Goal: Information Seeking & Learning: Find contact information

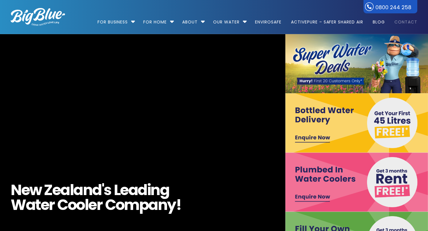
click at [416, 23] on link "Contact" at bounding box center [403, 19] width 27 height 38
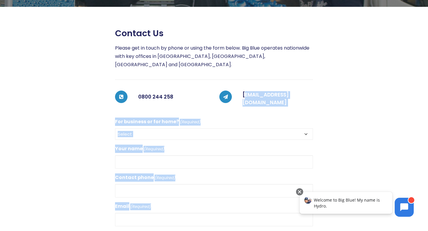
drag, startPoint x: 332, startPoint y: 89, endPoint x: 245, endPoint y: 85, distance: 87.2
click at [245, 85] on div "Contact us Please get in touch by phone or using the form below. Big Blue opera…" at bounding box center [208, 192] width 417 height 329
click at [242, 95] on div "Contact us Please get in touch by phone or using the form below. Big Blue opera…" at bounding box center [214, 192] width 198 height 329
drag, startPoint x: 242, startPoint y: 90, endPoint x: 323, endPoint y: 94, distance: 81.5
click at [323, 94] on div "Contact us Please get in touch by phone or using the form below. Big Blue opera…" at bounding box center [208, 192] width 417 height 329
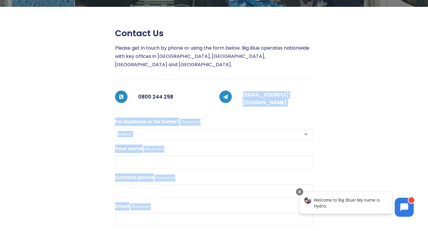
click at [323, 94] on div at bounding box center [365, 192] width 104 height 329
drag, startPoint x: 330, startPoint y: 88, endPoint x: 244, endPoint y: 86, distance: 86.8
click at [244, 86] on div "Contact us Please get in touch by phone or using the form below. Big Blue opera…" at bounding box center [208, 192] width 417 height 329
copy div "[EMAIL_ADDRESS][DOMAIN_NAME] For business or for home? (Required) Select For Bu…"
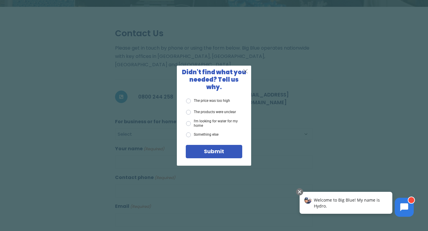
click at [243, 74] on span "X" at bounding box center [245, 70] width 5 height 7
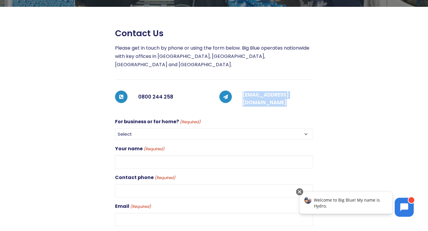
drag, startPoint x: 240, startPoint y: 90, endPoint x: 293, endPoint y: 97, distance: 52.7
click at [293, 97] on div "Contact us Please get in touch by phone or using the form below. Big Blue opera…" at bounding box center [214, 192] width 198 height 329
click at [303, 100] on div "Contact us Please get in touch by phone or using the form below. Big Blue opera…" at bounding box center [214, 192] width 198 height 329
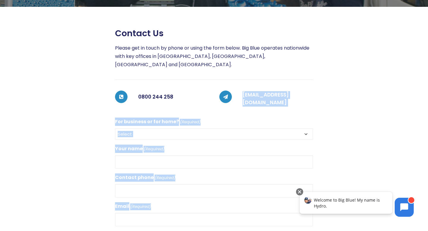
drag, startPoint x: 329, startPoint y: 89, endPoint x: 243, endPoint y: 84, distance: 86.6
click at [243, 85] on div "Contact us Please get in touch by phone or using the form below. Big Blue opera…" at bounding box center [208, 192] width 417 height 329
copy div "customerservices@bigblue.co.nz For business or for home? (Required) Select For …"
